Goal: Transaction & Acquisition: Purchase product/service

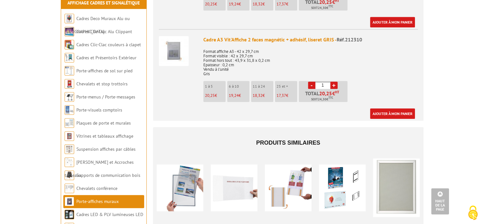
scroll to position [512, 0]
click at [125, 68] on link "Porte-affiches de sol sur pied" at bounding box center [104, 71] width 57 height 6
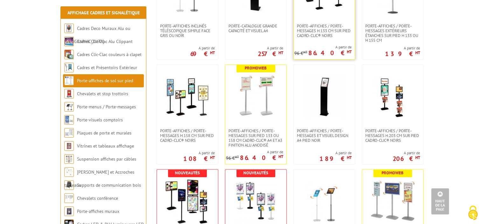
scroll to position [397, 0]
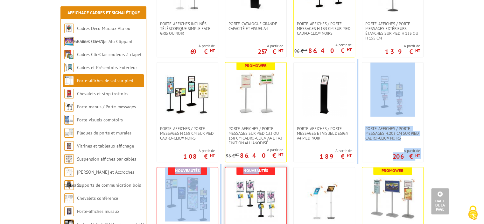
drag, startPoint x: 302, startPoint y: 163, endPoint x: 265, endPoint y: 188, distance: 44.8
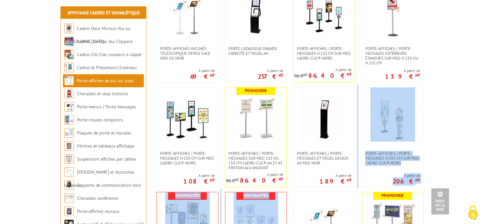
scroll to position [371, 0]
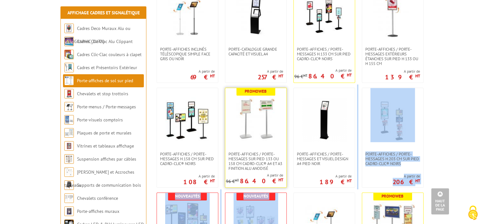
click at [249, 122] on img at bounding box center [256, 119] width 45 height 45
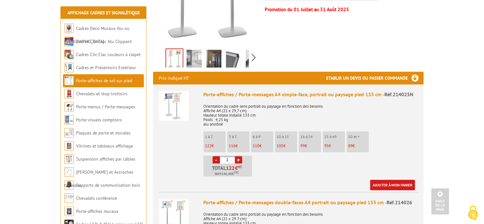
scroll to position [204, 0]
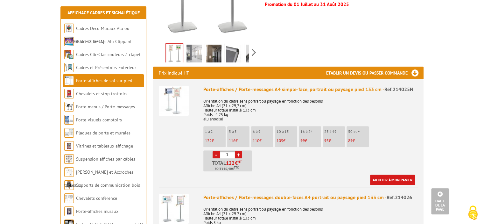
click at [238, 151] on link "+" at bounding box center [238, 154] width 7 height 7
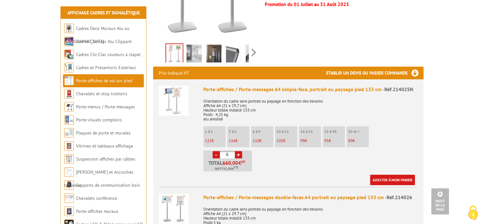
click at [238, 151] on link "+" at bounding box center [238, 154] width 7 height 7
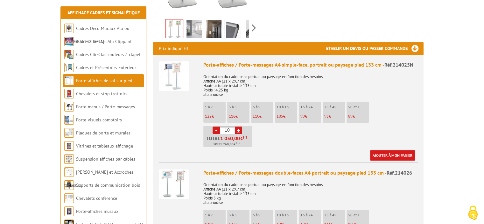
scroll to position [231, 0]
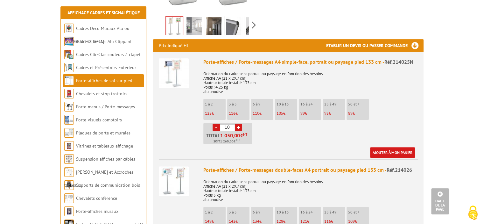
click at [212, 123] on li "- 10 + Total 1 050,00 € HT Soit 1 260,00 € TTC" at bounding box center [227, 133] width 49 height 21
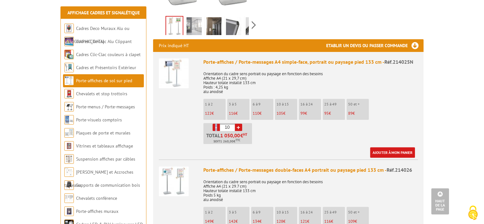
click at [212, 123] on li "- 10 + Total 1 050,00 € HT Soit 1 260,00 € TTC" at bounding box center [227, 133] width 49 height 21
click at [215, 123] on link "-" at bounding box center [216, 126] width 7 height 7
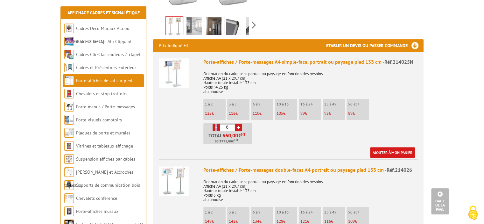
click at [215, 123] on link "-" at bounding box center [216, 126] width 7 height 7
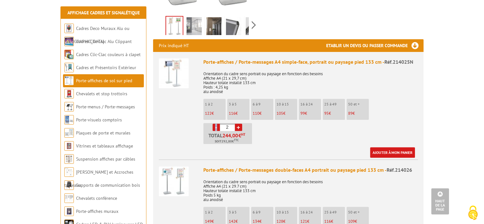
type input "1"
click at [215, 123] on link "-" at bounding box center [216, 126] width 7 height 7
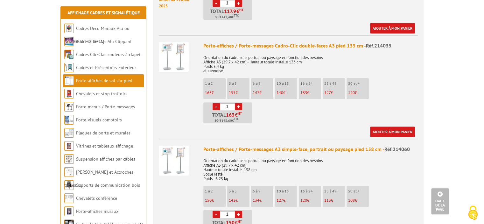
scroll to position [567, 0]
click at [175, 45] on img at bounding box center [174, 57] width 30 height 30
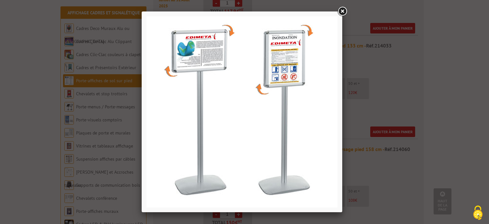
click at [274, 86] on img at bounding box center [241, 111] width 191 height 191
click at [342, 10] on link at bounding box center [341, 11] width 11 height 11
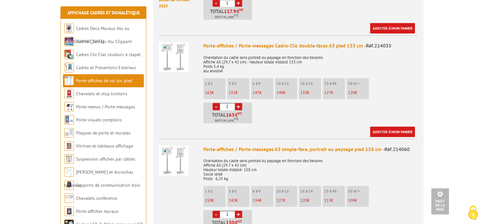
click at [238, 103] on link "+" at bounding box center [238, 106] width 7 height 7
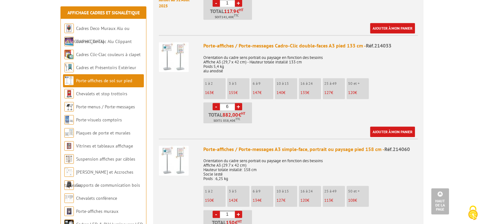
click at [238, 103] on link "+" at bounding box center [238, 106] width 7 height 7
type input "10"
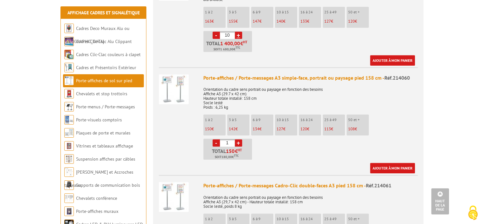
scroll to position [641, 0]
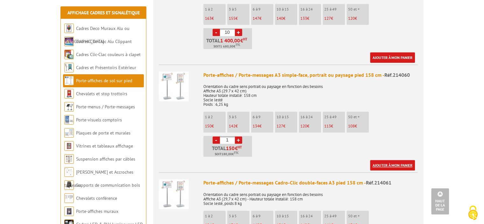
click at [391, 160] on link "Ajouter à mon panier" at bounding box center [392, 165] width 45 height 11
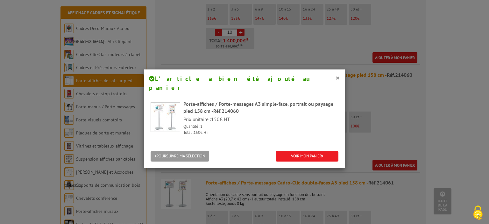
click at [332, 77] on h4 "L’article a bien été ajouté au panier" at bounding box center [244, 83] width 191 height 18
click at [335, 77] on button "×" at bounding box center [337, 78] width 4 height 8
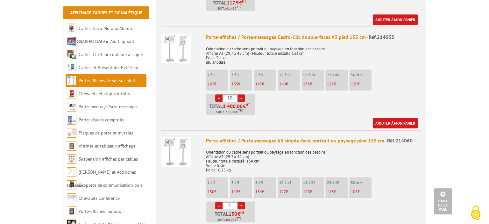
scroll to position [573, 0]
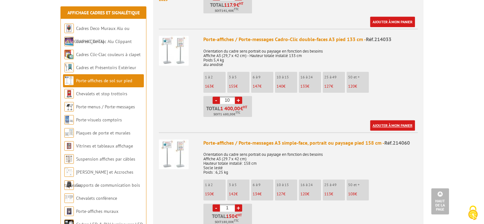
click at [383, 120] on link "Ajouter à mon panier" at bounding box center [392, 125] width 45 height 11
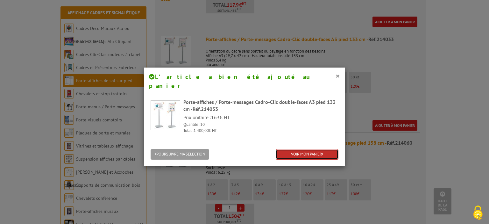
click at [314, 149] on link "VOIR MON PANIER" at bounding box center [307, 154] width 63 height 11
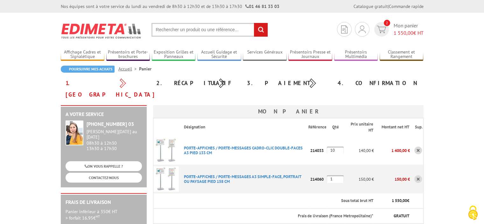
click at [417, 175] on link at bounding box center [418, 179] width 8 height 8
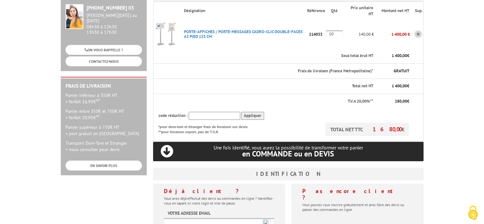
scroll to position [129, 0]
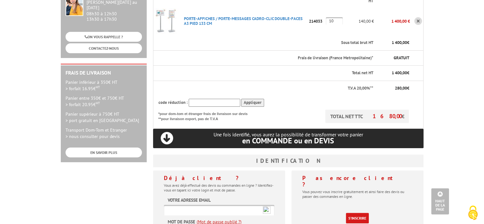
click at [186, 205] on input "text" at bounding box center [219, 210] width 110 height 11
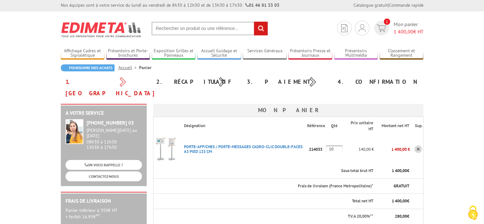
scroll to position [0, 0]
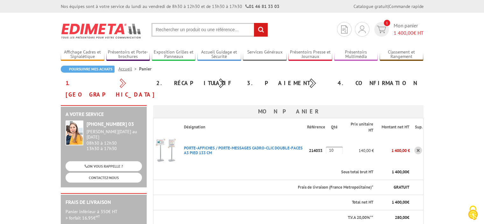
click at [184, 31] on input "text" at bounding box center [210, 30] width 116 height 14
click at [132, 53] on link "Présentoirs et Porte-brochures" at bounding box center [128, 54] width 44 height 11
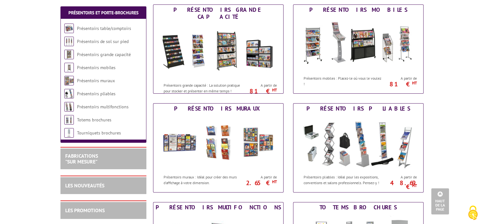
scroll to position [197, 0]
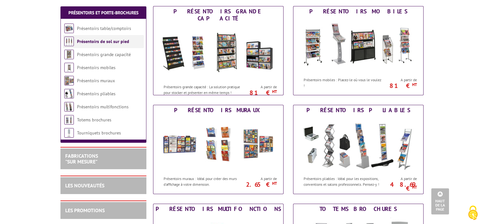
click at [108, 42] on link "Présentoirs de sol sur pied" at bounding box center [103, 42] width 52 height 6
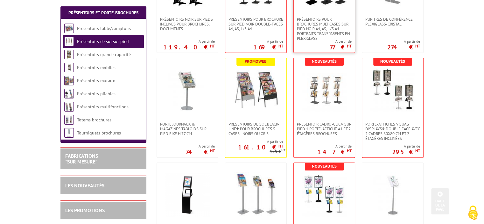
scroll to position [189, 0]
click at [243, 198] on img at bounding box center [256, 194] width 45 height 45
